Goal: Task Accomplishment & Management: Use online tool/utility

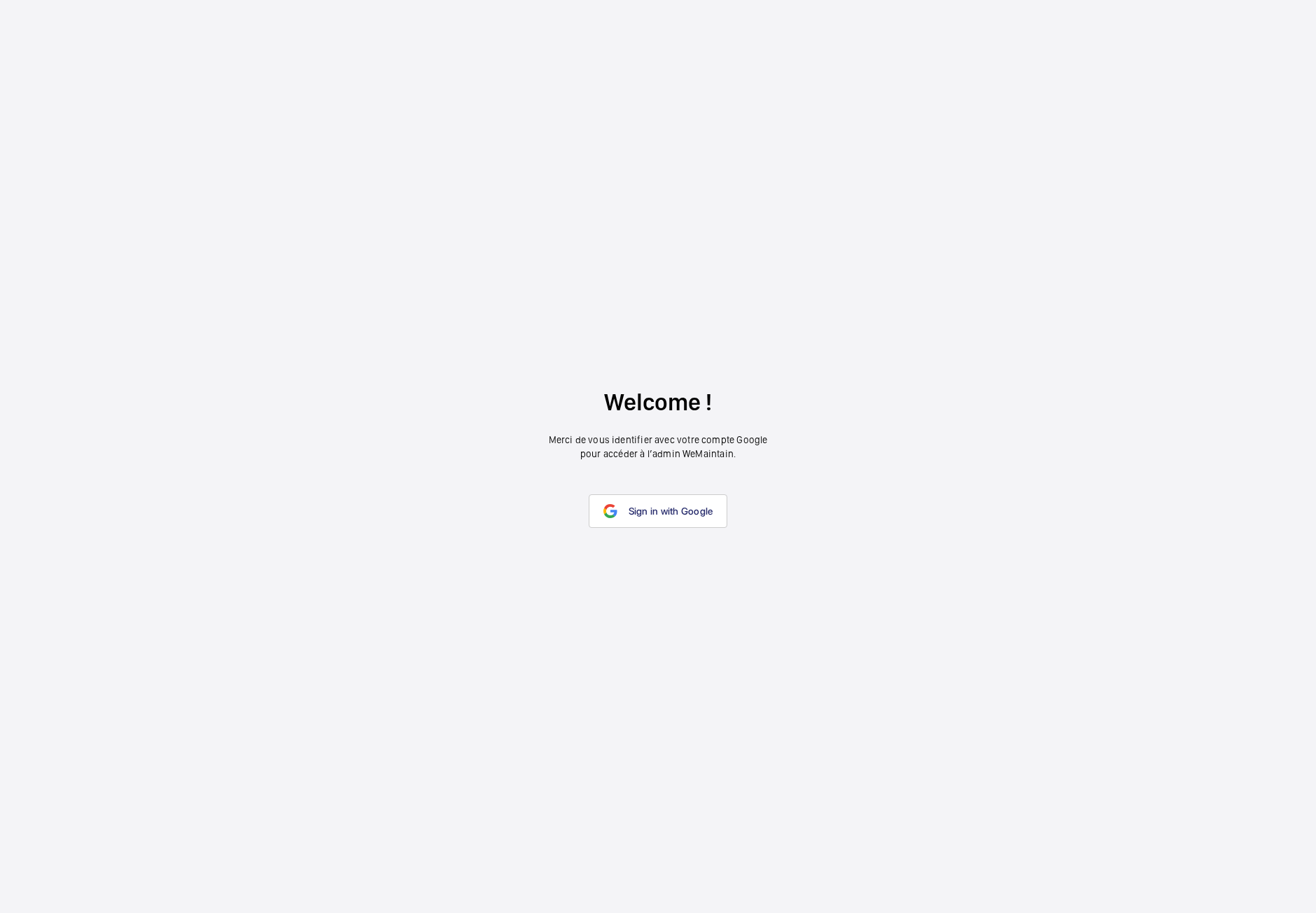
drag, startPoint x: 616, startPoint y: 610, endPoint x: 643, endPoint y: 581, distance: 39.6
click at [616, 610] on wm-front-google-login "Welcome ! Merci de vous identifier avec votre compte Google pour accéder à l’ad…" at bounding box center [658, 456] width 1316 height 913
click at [670, 515] on span "Sign in with Google" at bounding box center [671, 511] width 85 height 11
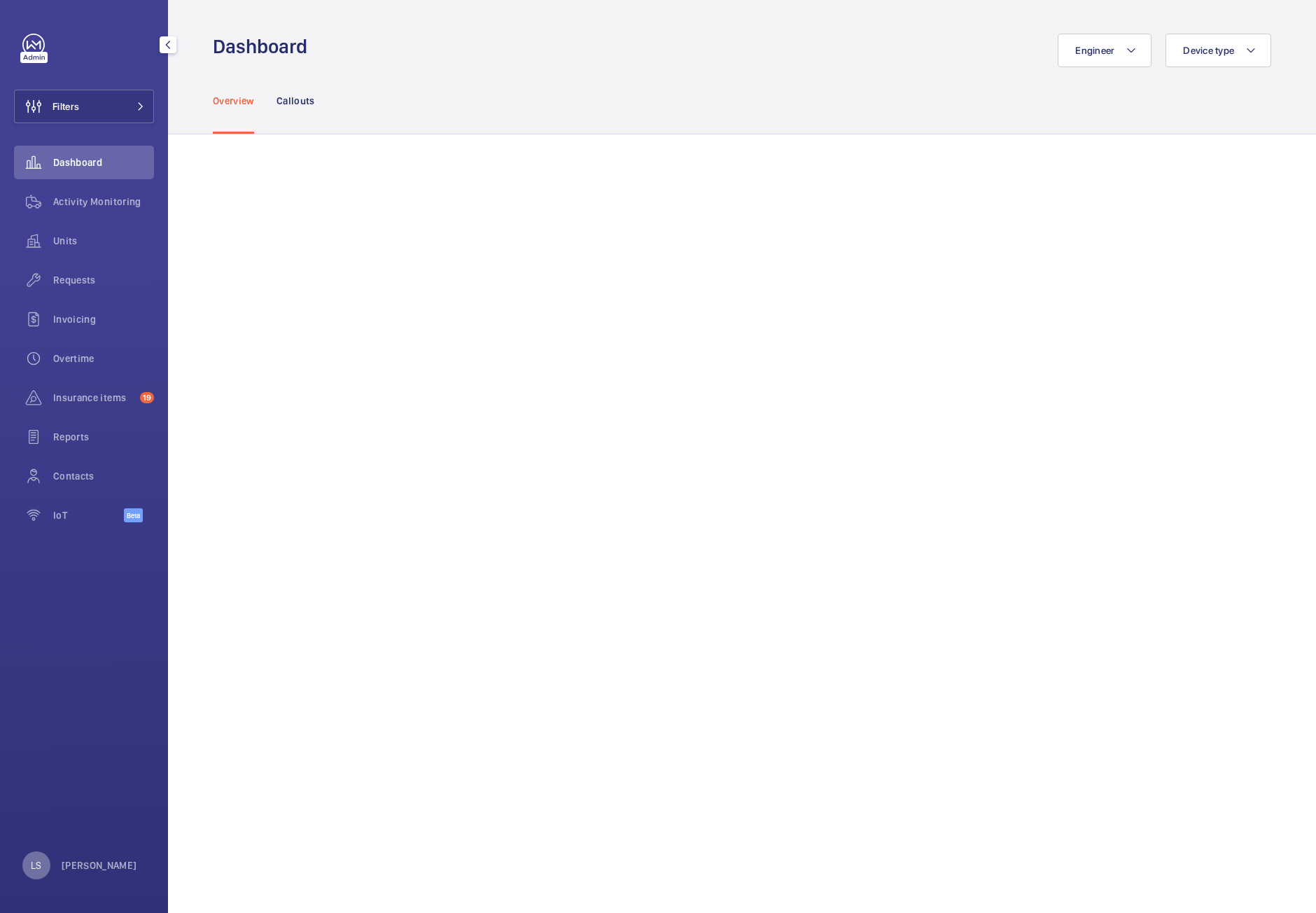
click at [36, 853] on div "LS" at bounding box center [36, 865] width 28 height 28
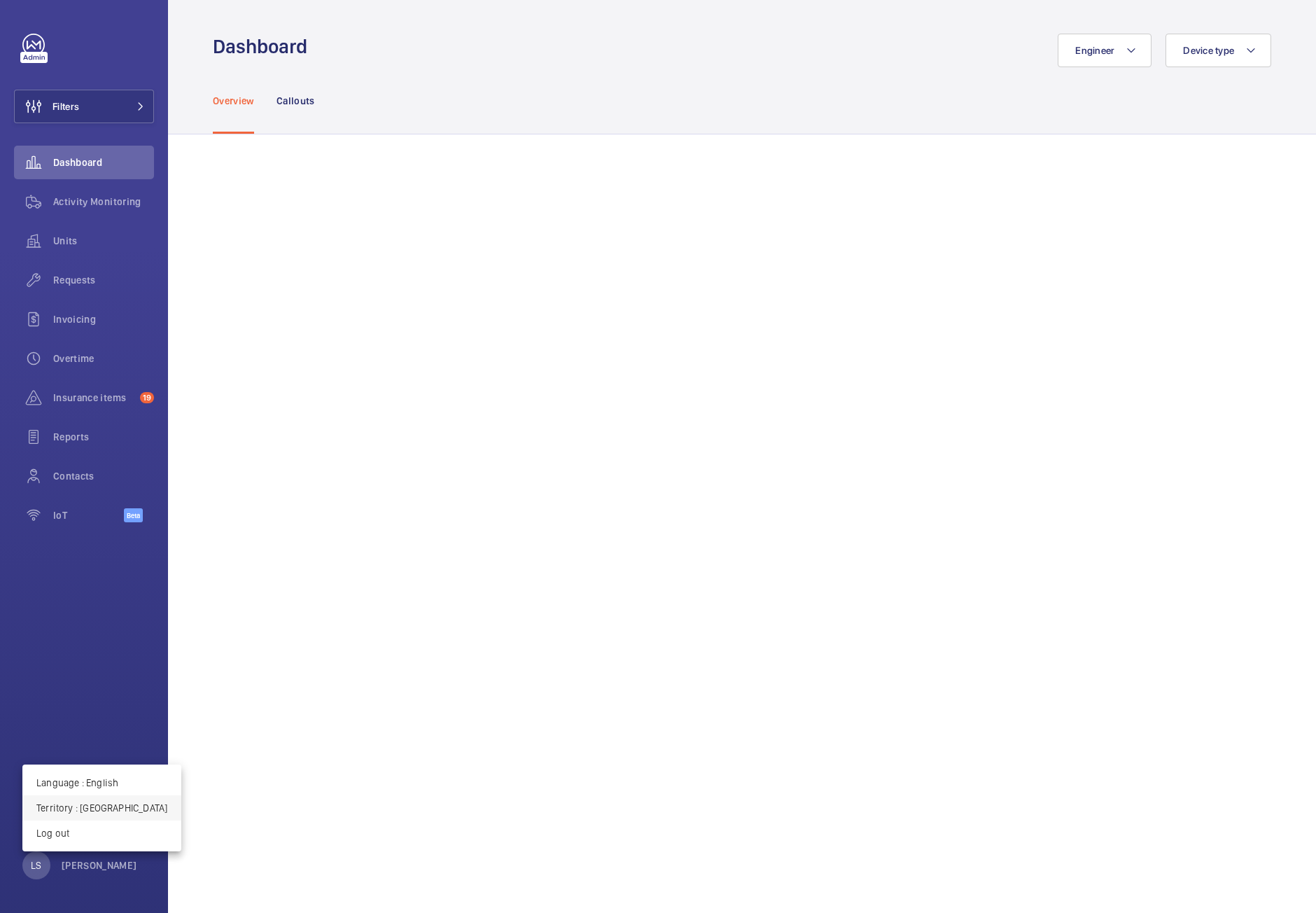
click at [86, 812] on p "Territory : [GEOGRAPHIC_DATA]" at bounding box center [102, 807] width 131 height 14
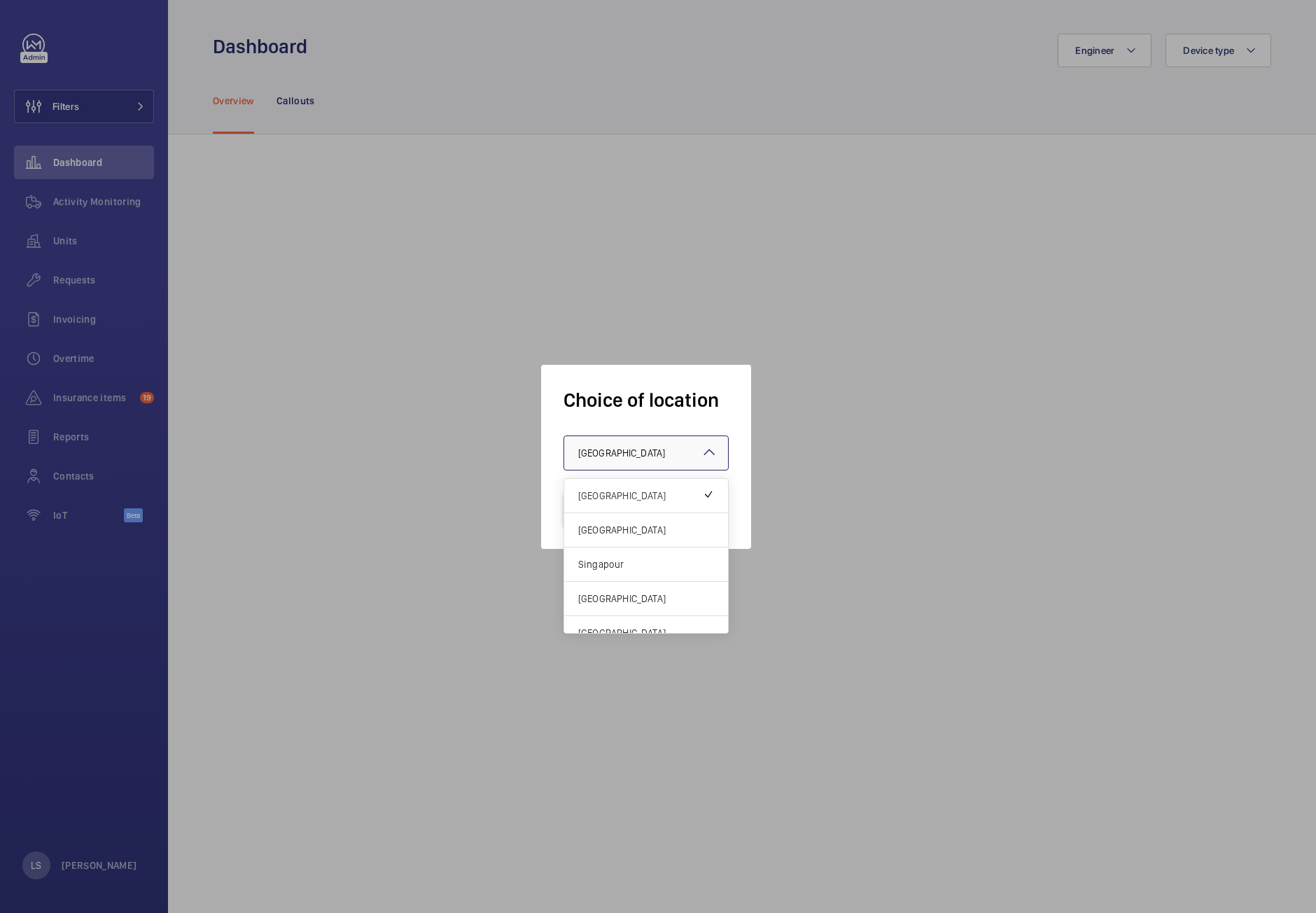
click at [658, 444] on div at bounding box center [645, 452] width 163 height 33
click at [639, 532] on span "[GEOGRAPHIC_DATA]" at bounding box center [645, 529] width 136 height 14
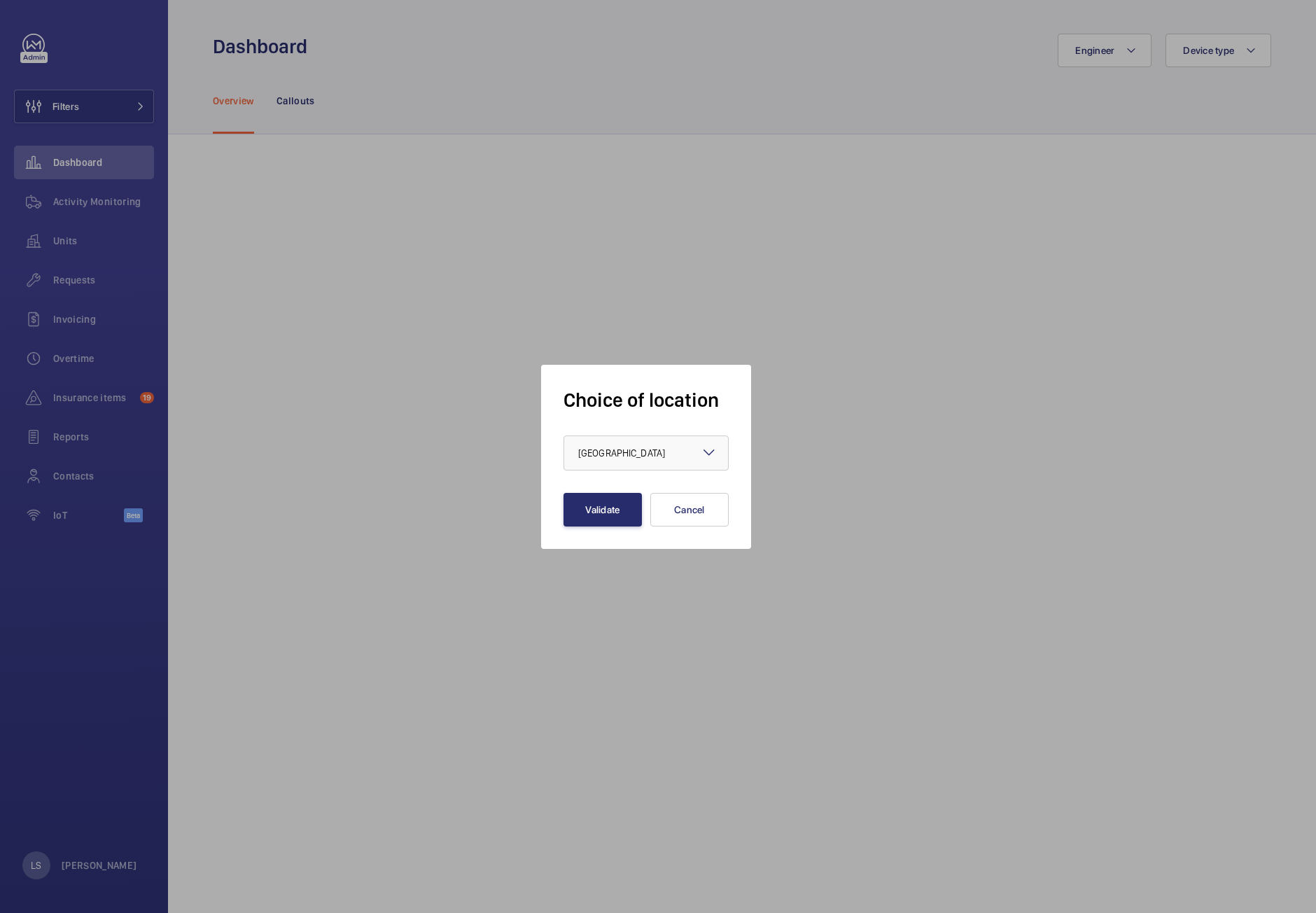
click at [300, 506] on div at bounding box center [658, 456] width 1316 height 913
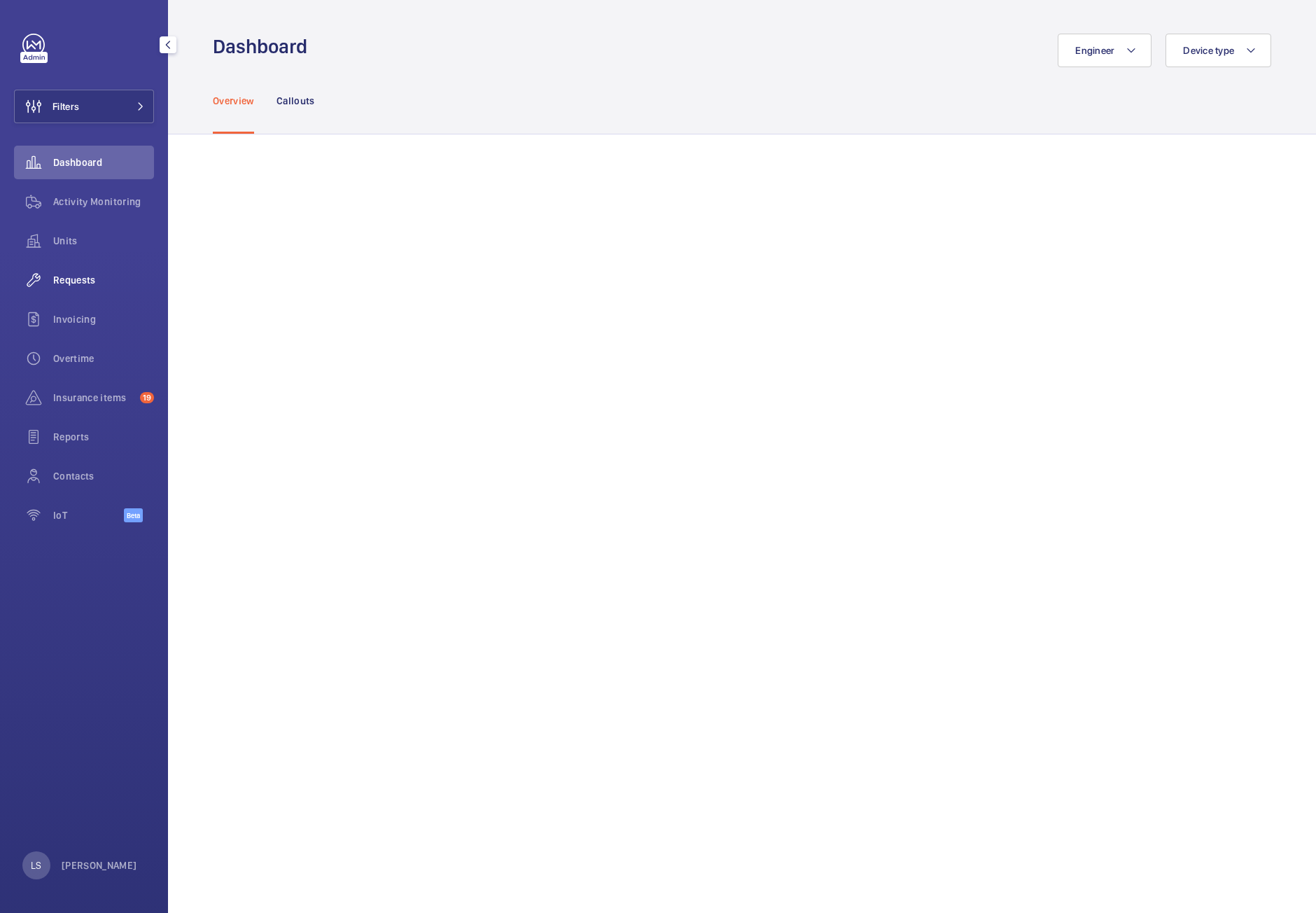
click at [95, 281] on span "Requests" at bounding box center [103, 280] width 101 height 14
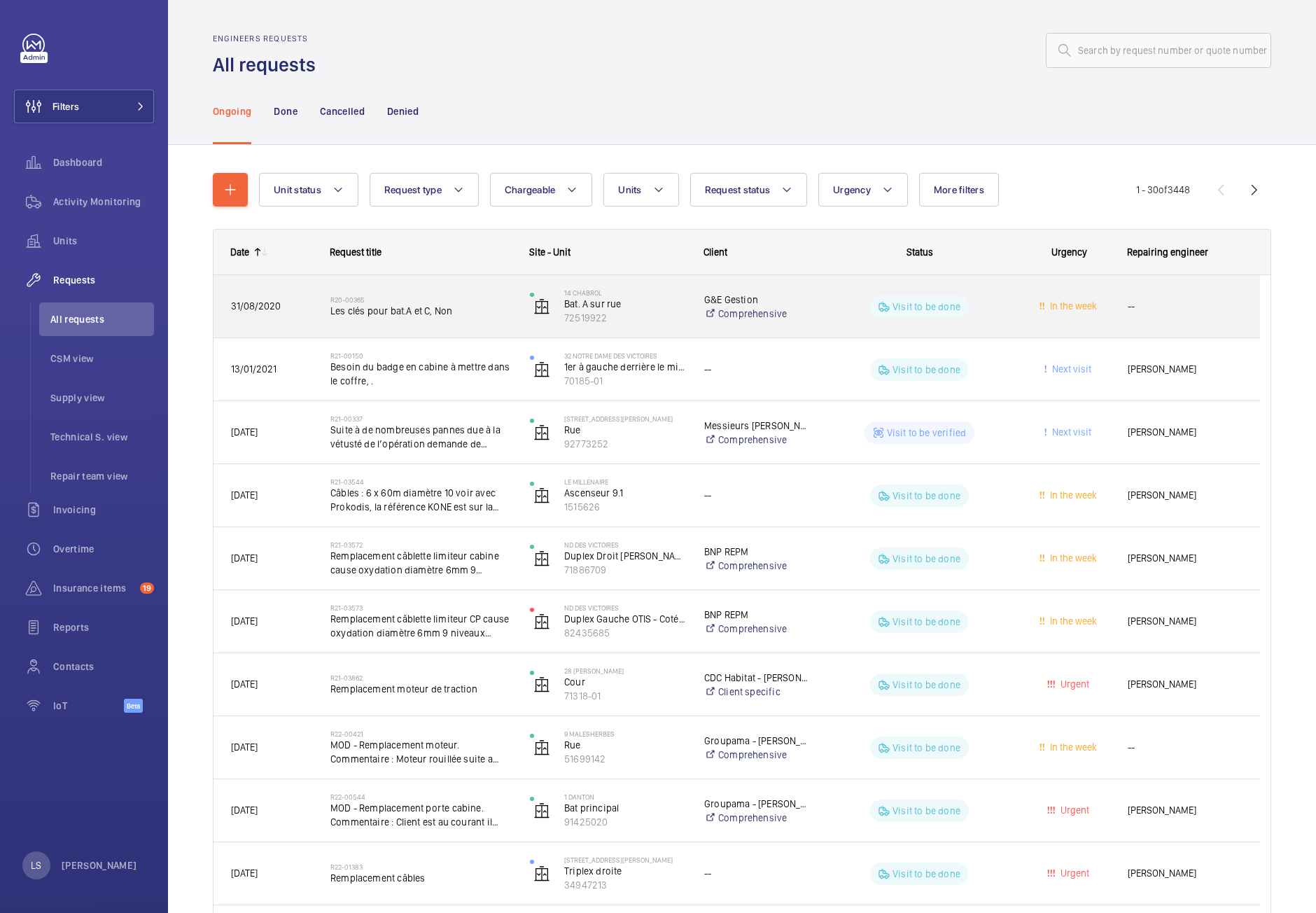
click at [433, 317] on span "Les clés pour bat.A et C, Non" at bounding box center [421, 310] width 181 height 14
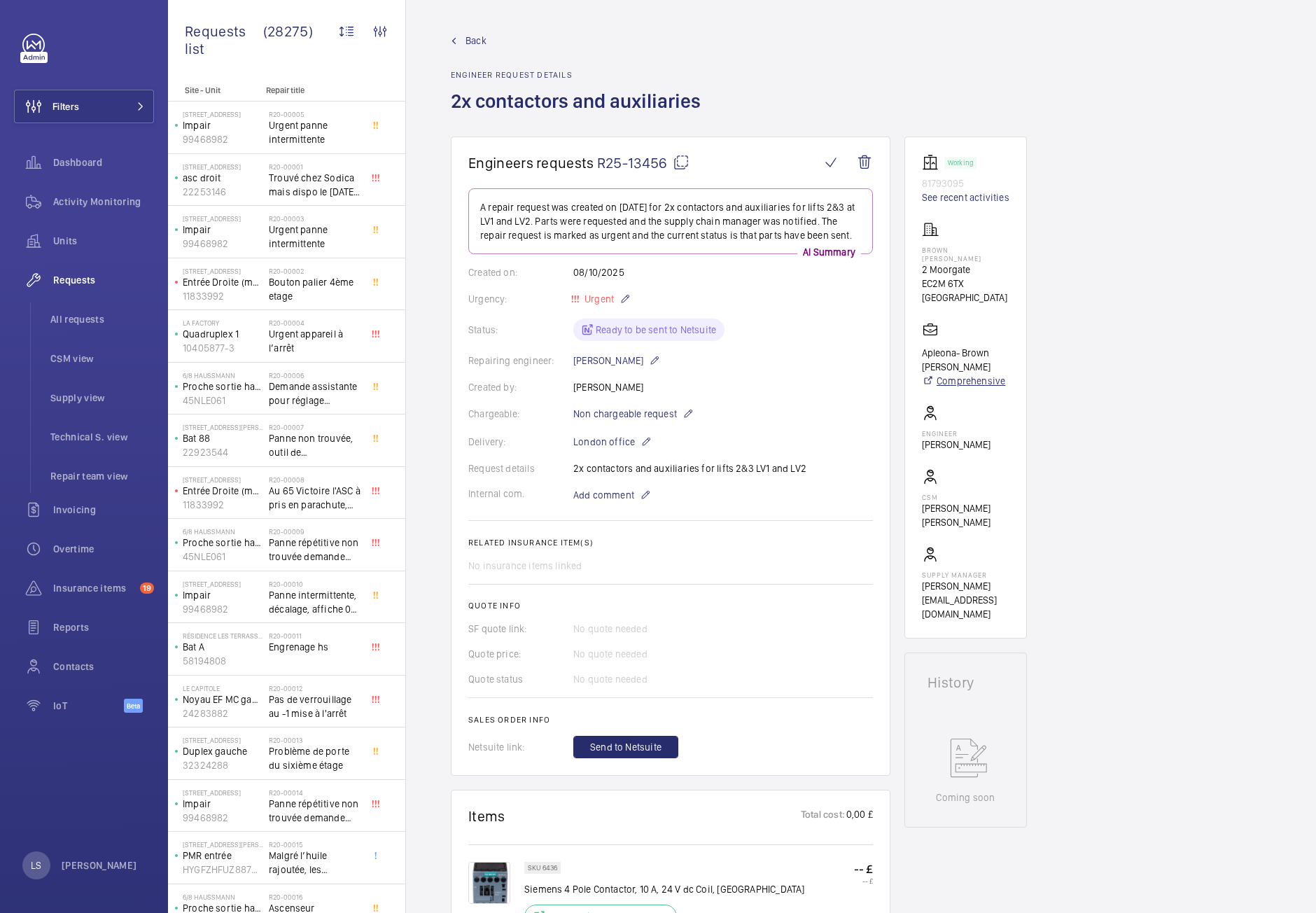
click at [944, 374] on link "Comprehensive" at bounding box center [965, 380] width 88 height 14
drag, startPoint x: 921, startPoint y: 263, endPoint x: 1011, endPoint y: 274, distance: 90.7
click at [1011, 274] on wm-front-card "Working 81793095 See recent activities Brown Shipley 2 Moorgate EC2M 6TX LONDON…" at bounding box center [965, 388] width 123 height 502
click at [1011, 275] on wm-front-card "Working 81793095 See recent activities Brown Shipley 2 Moorgate EC2M 6TX LONDON…" at bounding box center [965, 388] width 123 height 502
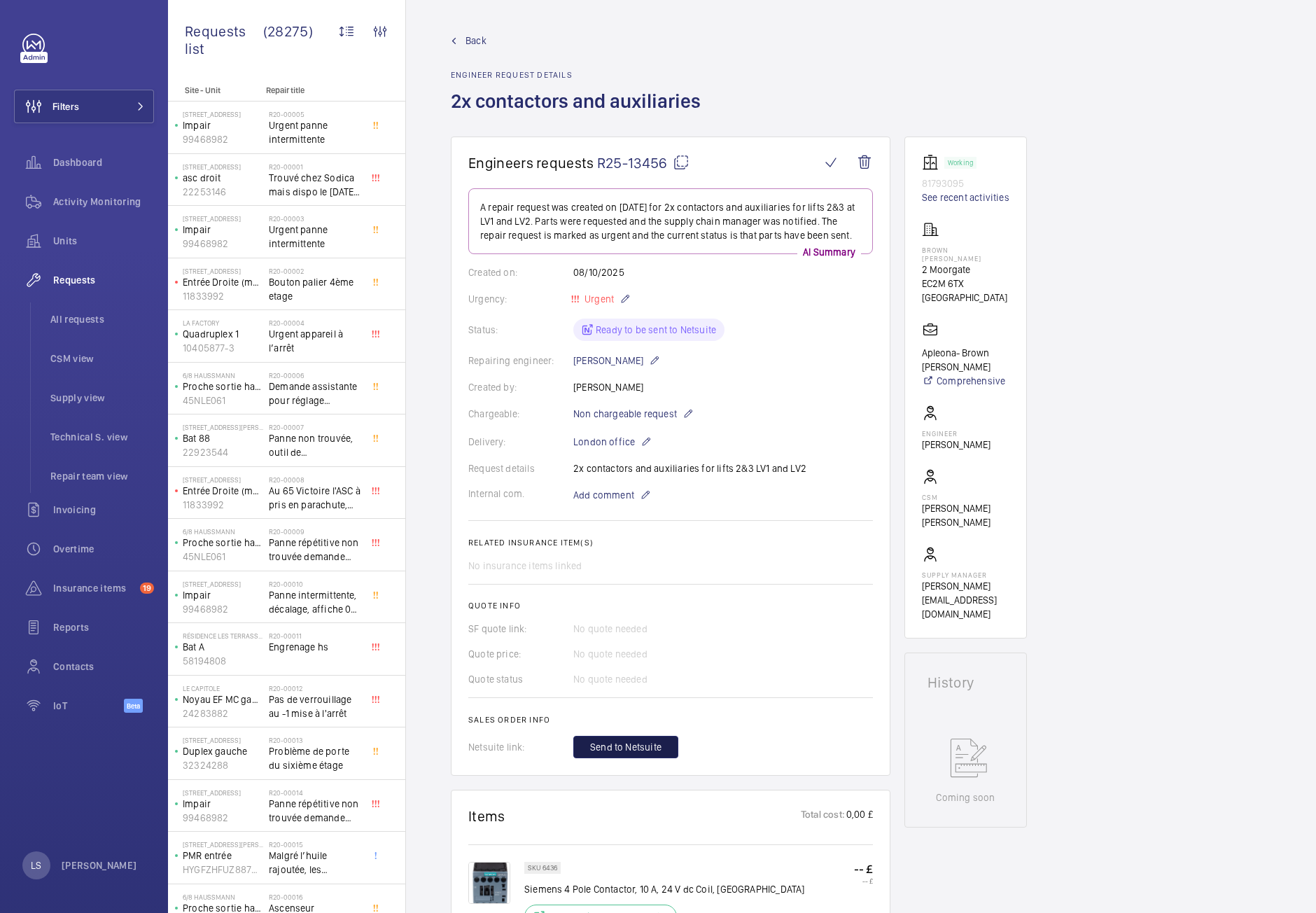
click at [651, 747] on span "Send to Netsuite" at bounding box center [625, 746] width 71 height 14
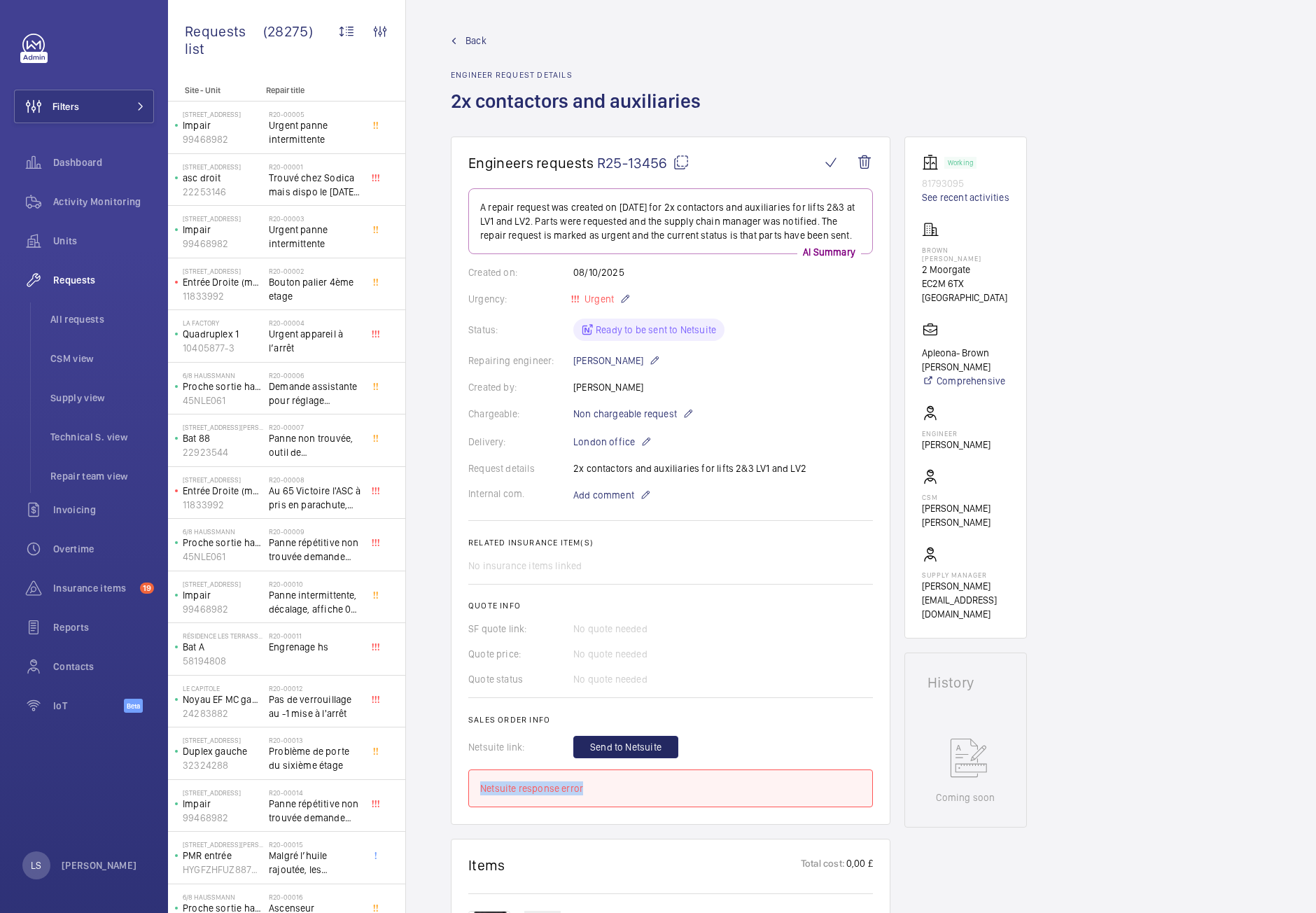
drag, startPoint x: 608, startPoint y: 796, endPoint x: 442, endPoint y: 784, distance: 166.4
click at [612, 738] on button "Send to Netsuite" at bounding box center [626, 747] width 105 height 22
click at [638, 751] on span "Send to Netsuite" at bounding box center [625, 746] width 71 height 14
